Goal: Check status: Check status

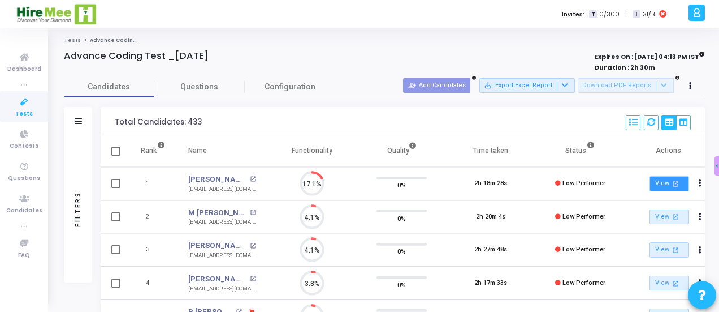
click at [666, 184] on link "View open_in_new" at bounding box center [670, 183] width 40 height 15
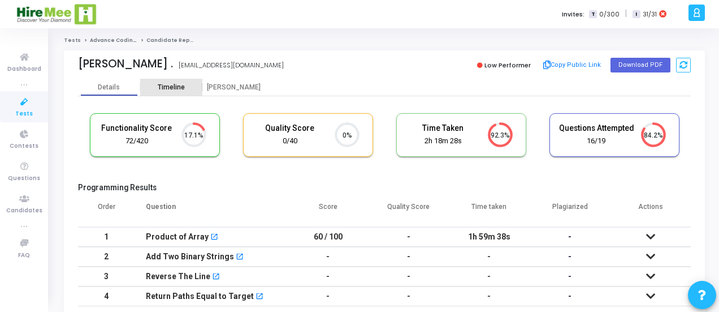
click at [175, 87] on div "Timeline" at bounding box center [171, 87] width 27 height 8
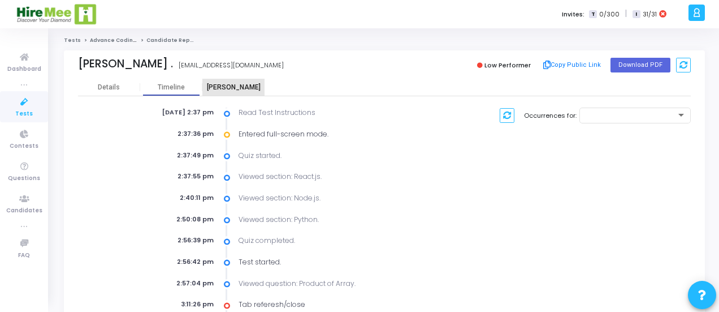
click at [230, 87] on div "Proctor" at bounding box center [233, 87] width 62 height 8
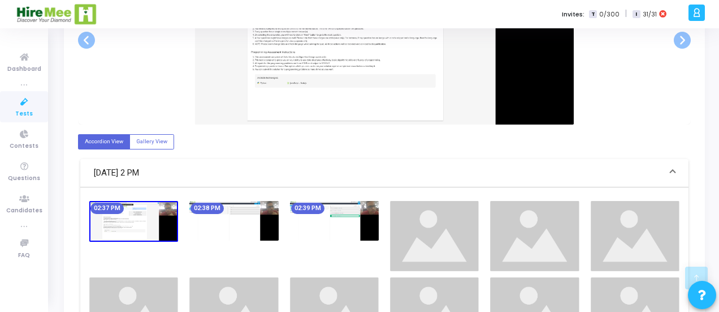
scroll to position [413, 0]
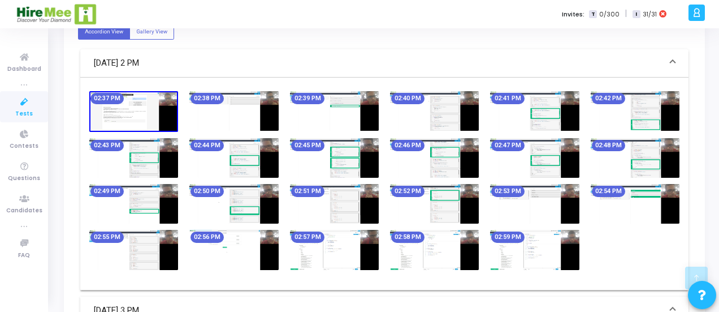
click at [141, 117] on img at bounding box center [133, 111] width 89 height 41
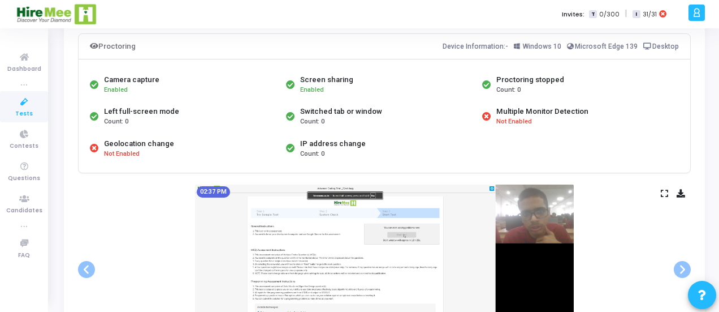
scroll to position [74, 0]
click at [665, 192] on icon at bounding box center [664, 194] width 7 height 6
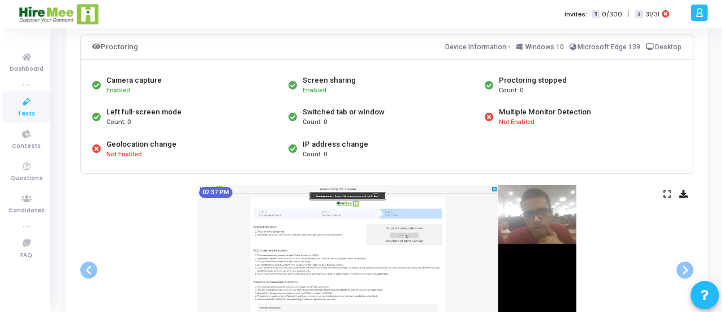
scroll to position [0, 0]
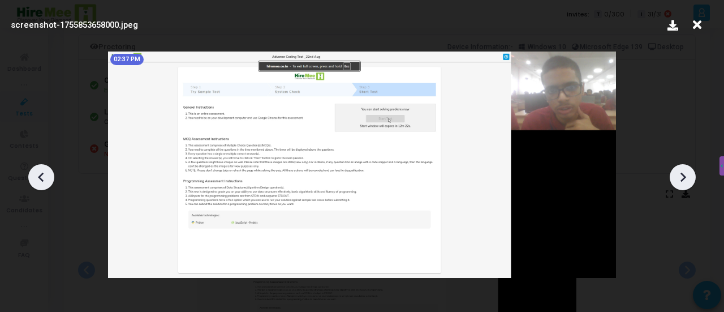
click at [680, 175] on icon at bounding box center [682, 177] width 17 height 17
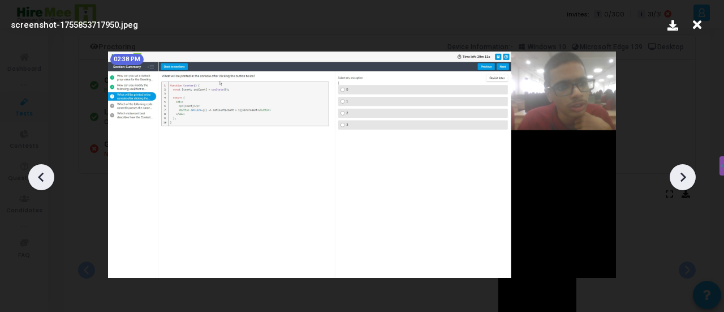
click at [680, 175] on icon at bounding box center [682, 177] width 17 height 17
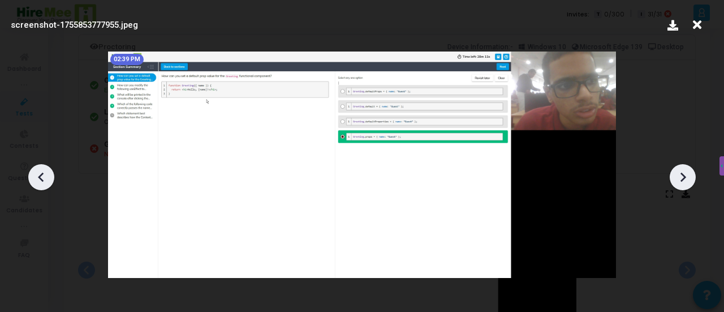
click at [680, 175] on icon at bounding box center [682, 177] width 17 height 17
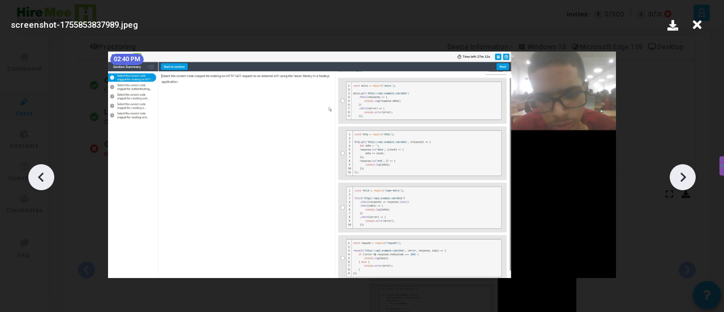
click at [680, 175] on icon at bounding box center [682, 177] width 17 height 17
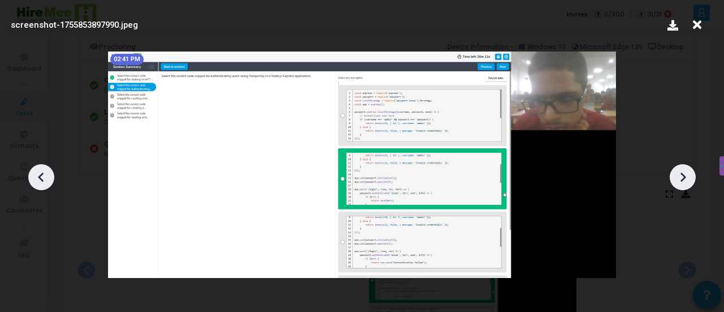
click at [680, 175] on icon at bounding box center [682, 177] width 17 height 17
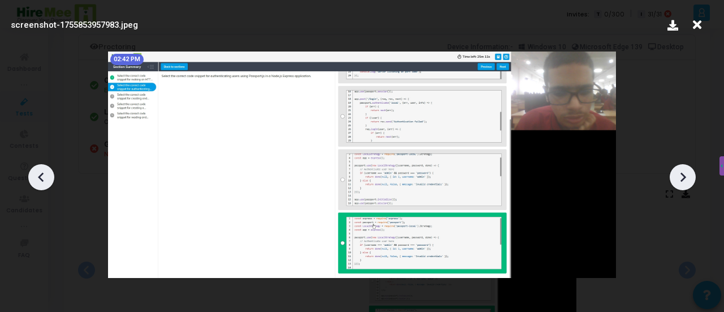
click at [680, 175] on icon at bounding box center [682, 177] width 17 height 17
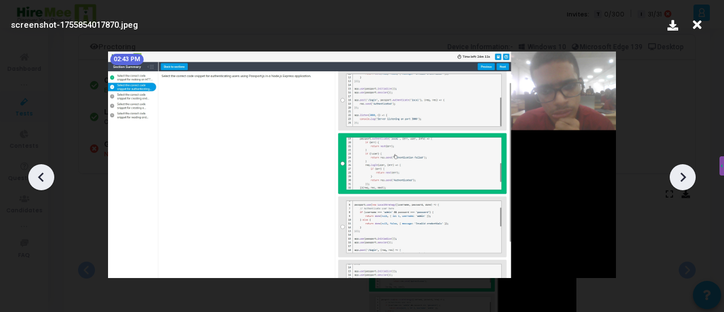
click at [680, 175] on icon at bounding box center [682, 177] width 17 height 17
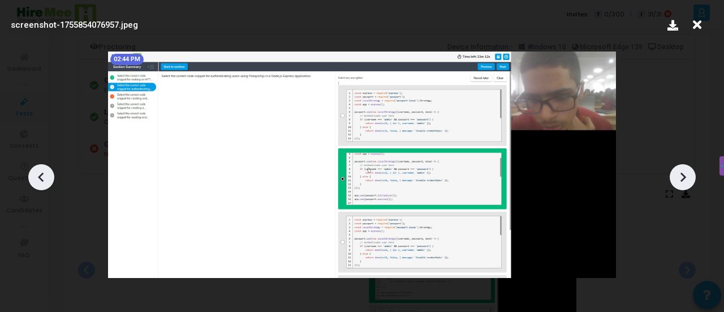
click at [680, 175] on icon at bounding box center [682, 177] width 17 height 17
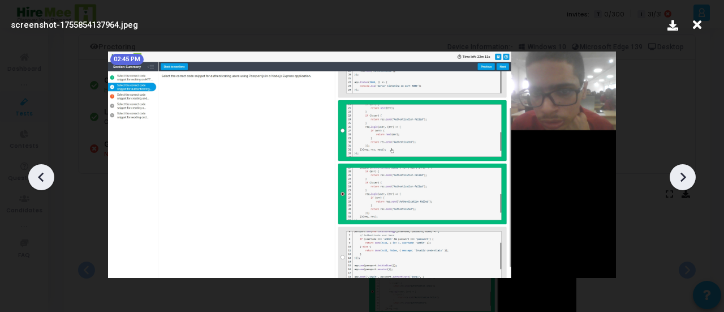
click at [680, 175] on icon at bounding box center [682, 177] width 17 height 17
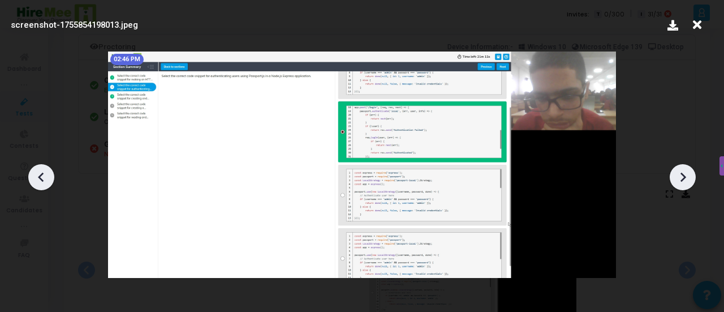
click at [694, 28] on icon at bounding box center [697, 24] width 18 height 21
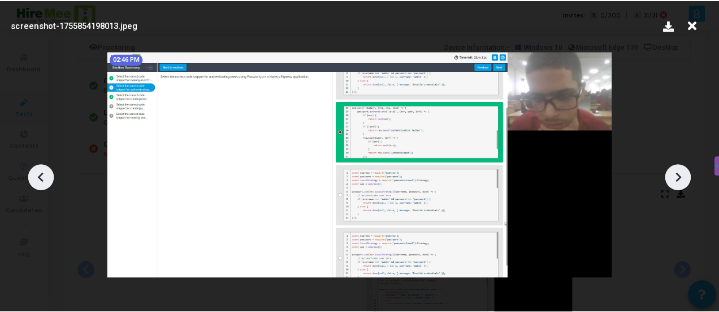
scroll to position [74, 0]
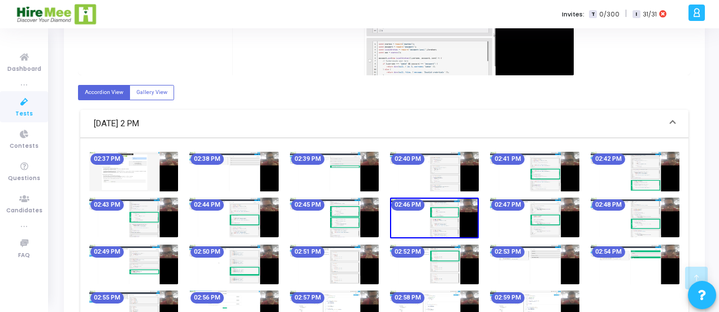
scroll to position [0, 0]
